Goal: Navigation & Orientation: Find specific page/section

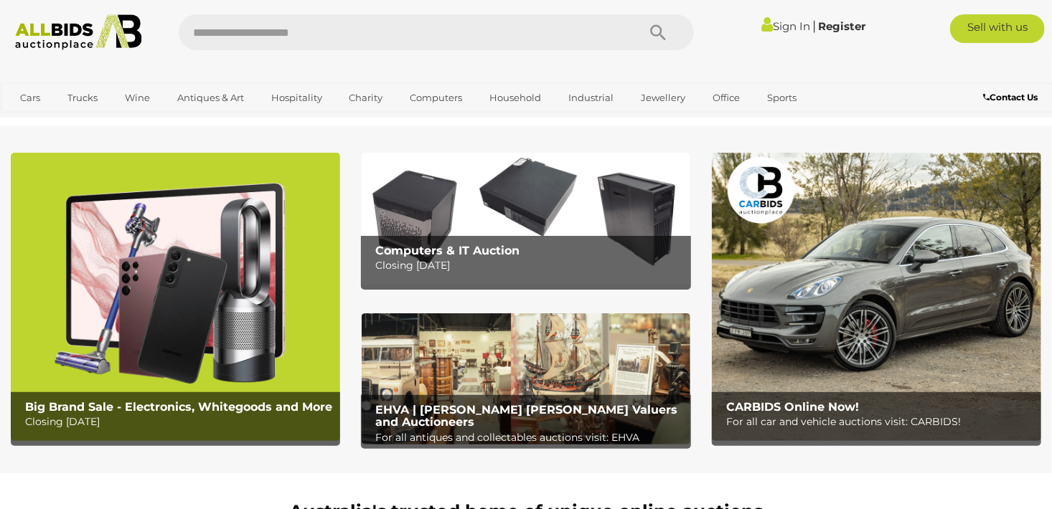
scroll to position [738, 0]
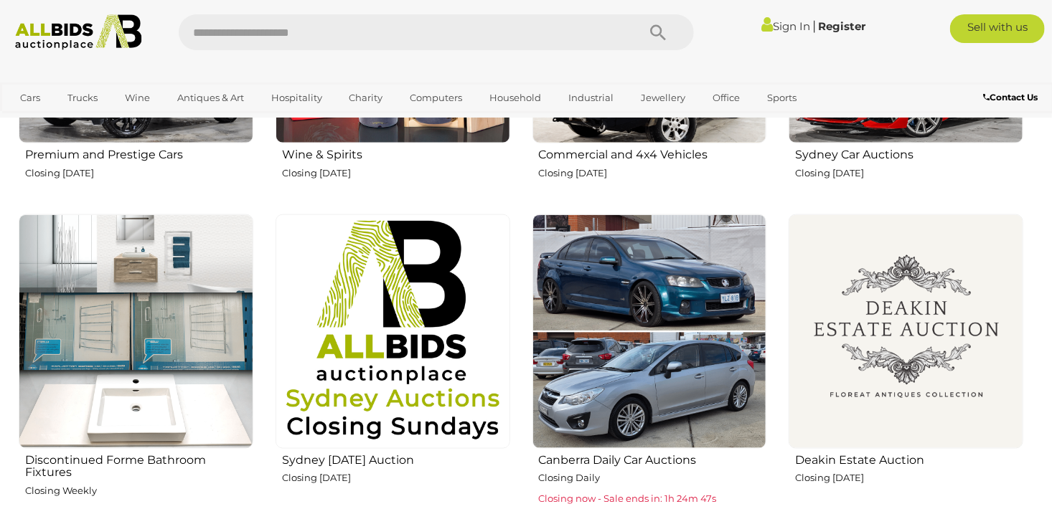
click at [944, 274] on img at bounding box center [906, 332] width 235 height 235
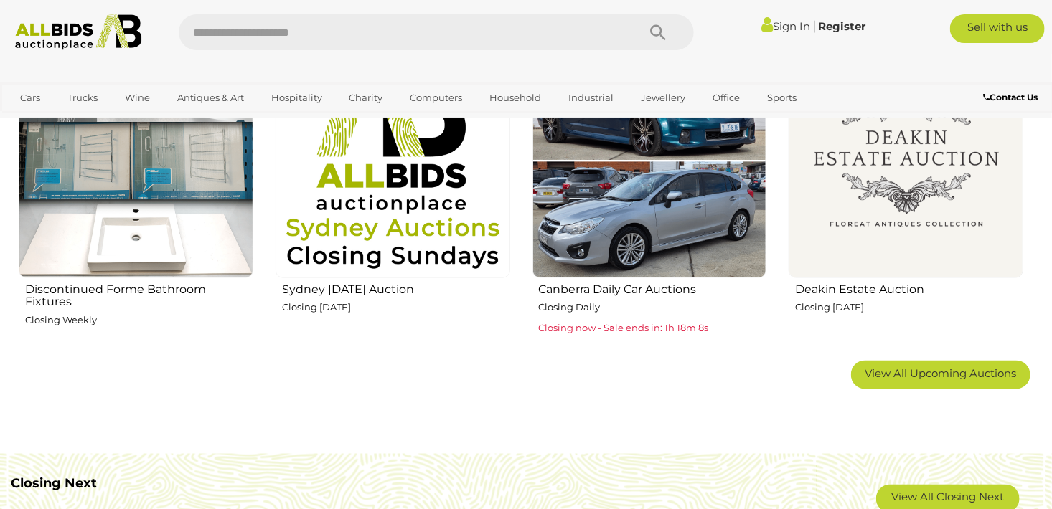
scroll to position [919, 0]
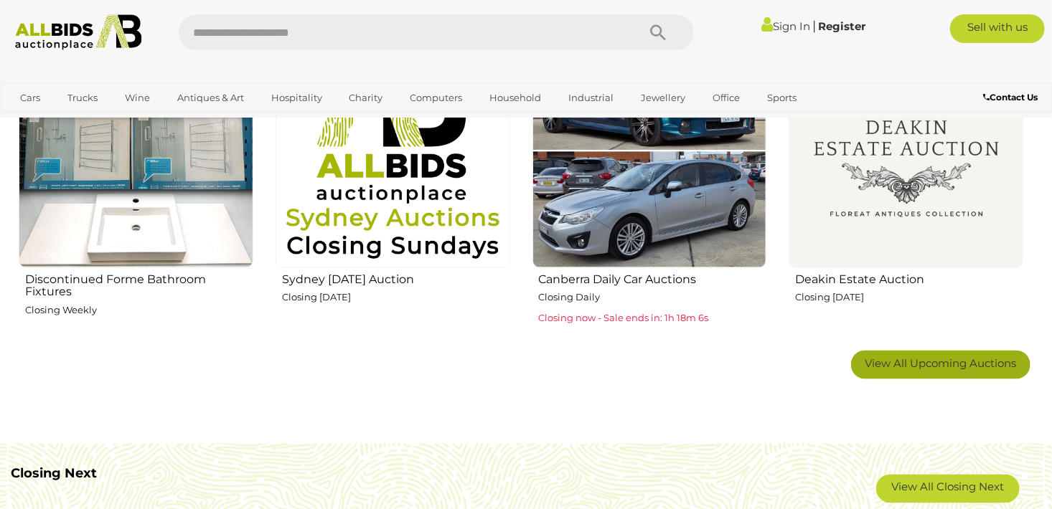
click at [1001, 352] on link "View All Upcoming Auctions" at bounding box center [940, 365] width 179 height 29
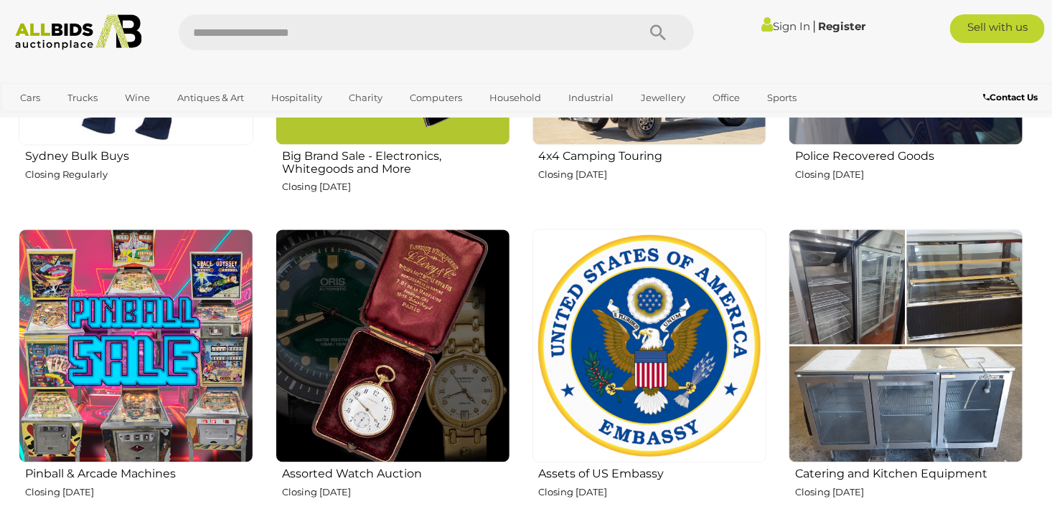
scroll to position [1443, 0]
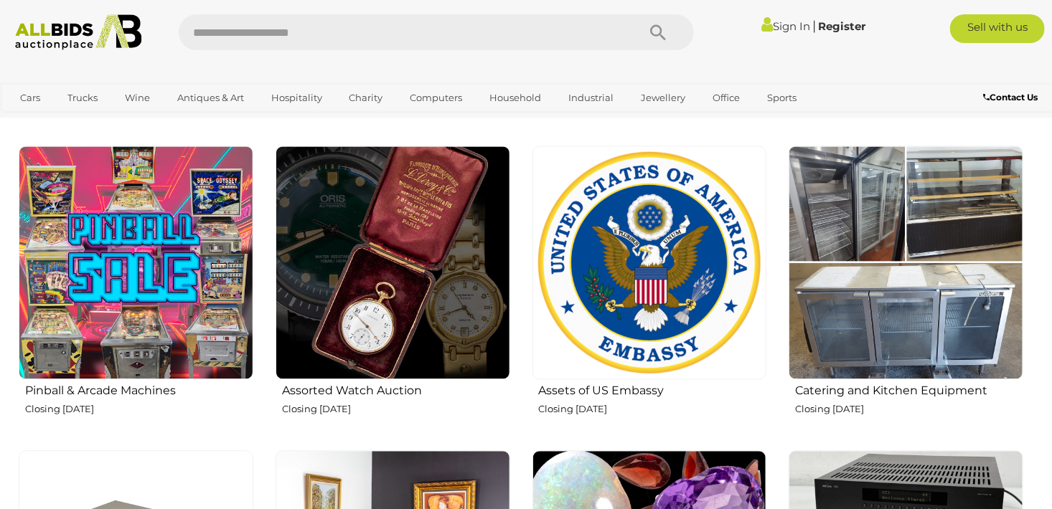
click at [602, 335] on img at bounding box center [649, 263] width 235 height 235
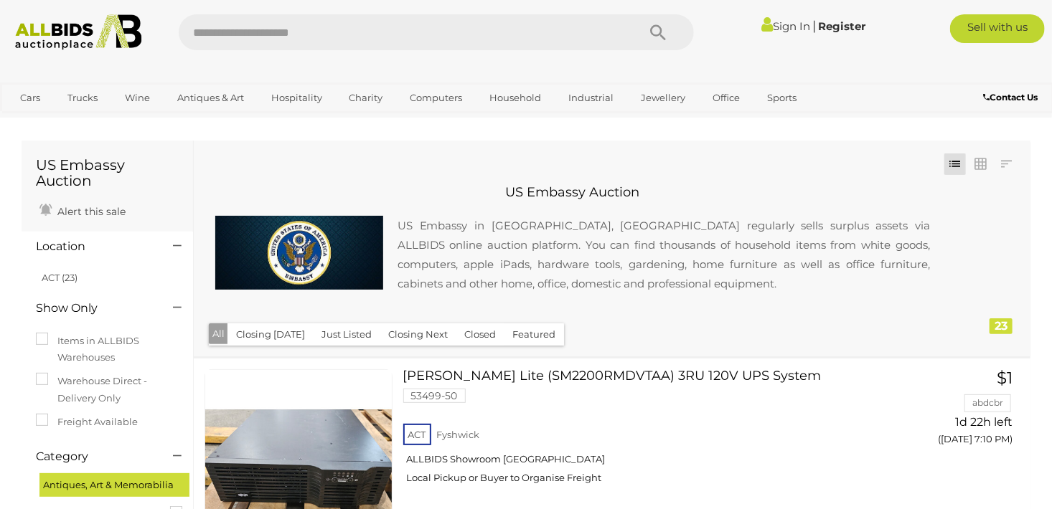
click at [602, 335] on div "Closing First Closing Last Lowest Bid Highest Bid Item Name A-Z Item Name Z-A A…" at bounding box center [612, 249] width 837 height 216
click at [44, 27] on img at bounding box center [78, 32] width 141 height 36
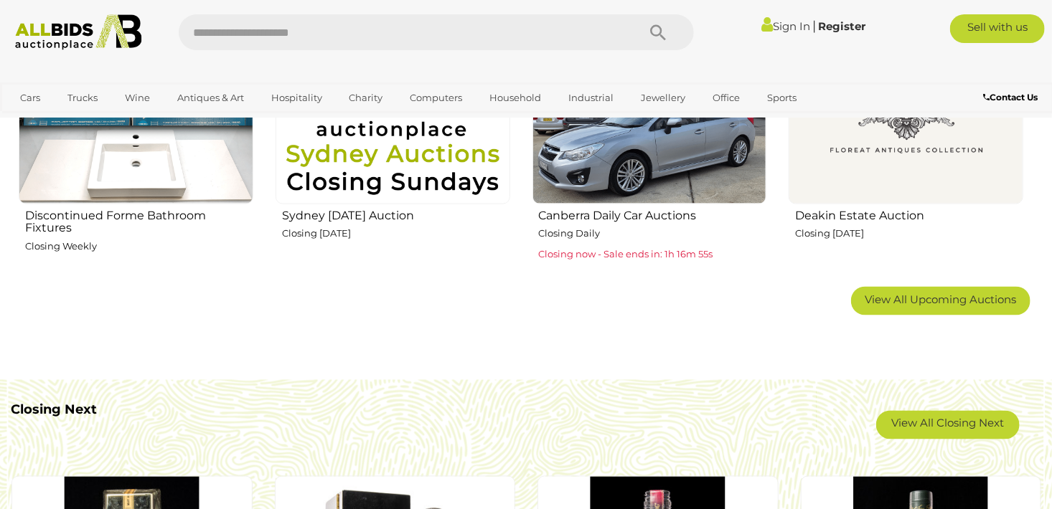
scroll to position [1008, 0]
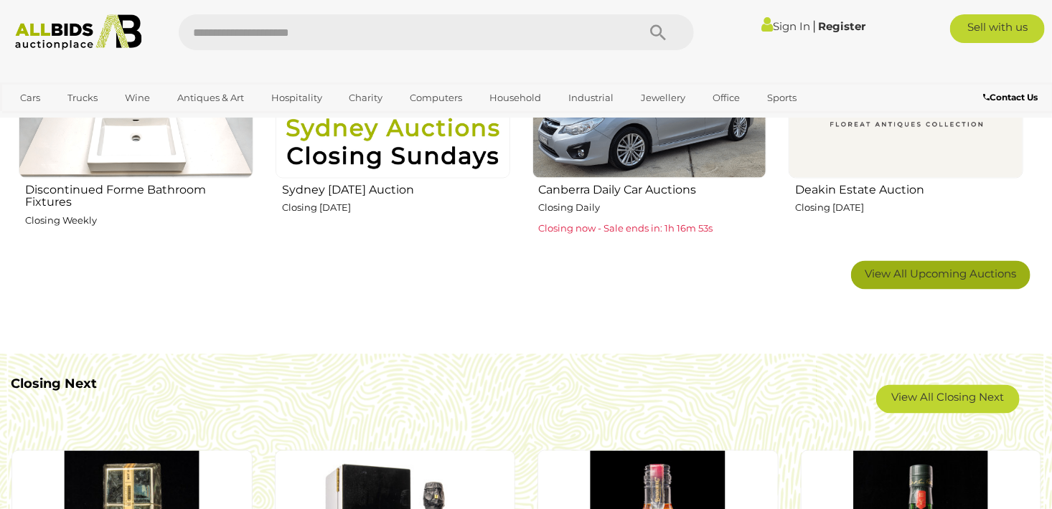
click at [967, 267] on span "View All Upcoming Auctions" at bounding box center [940, 274] width 151 height 14
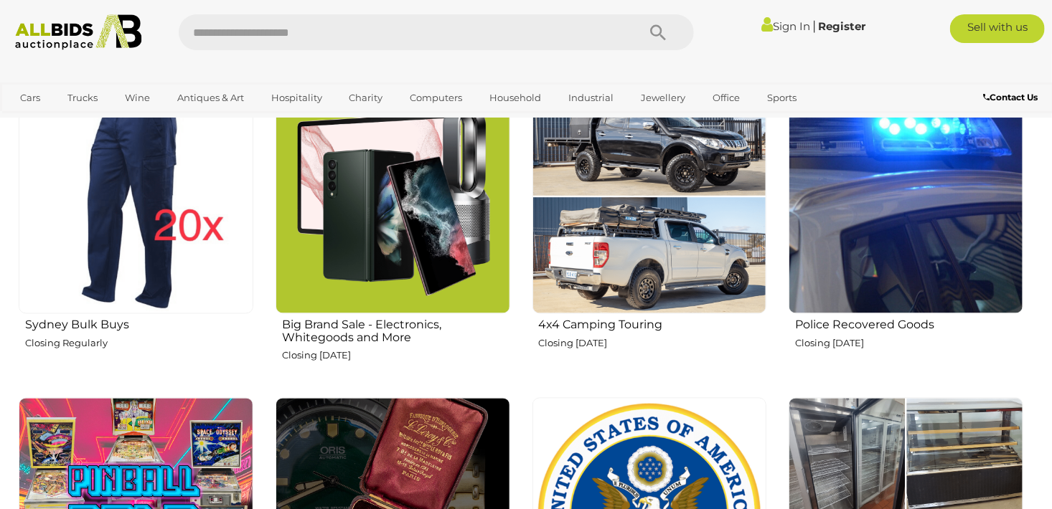
scroll to position [1071, 0]
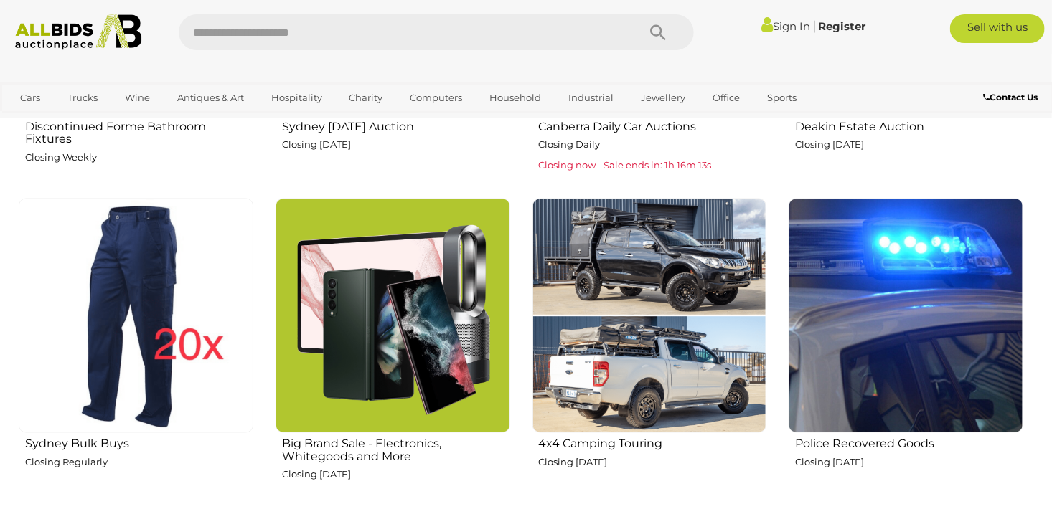
click at [960, 220] on img at bounding box center [906, 316] width 235 height 235
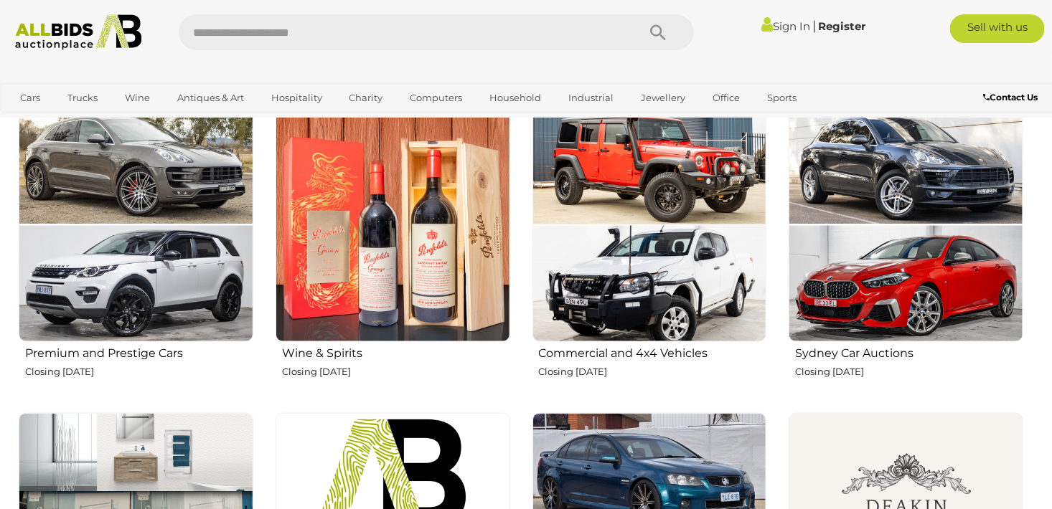
scroll to position [534, 0]
